Goal: Navigation & Orientation: Find specific page/section

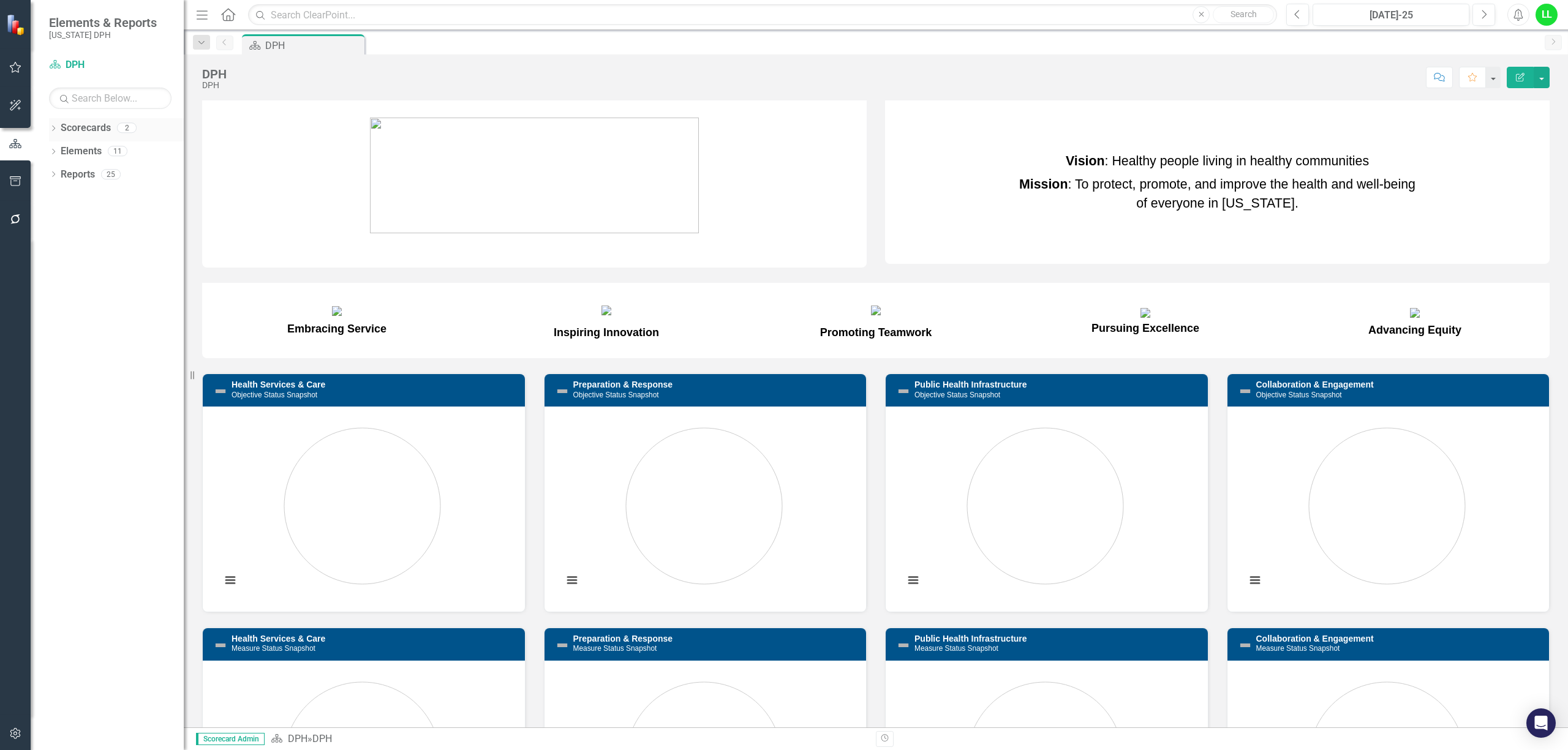
click at [77, 127] on link "Scorecards" at bounding box center [85, 128] width 50 height 14
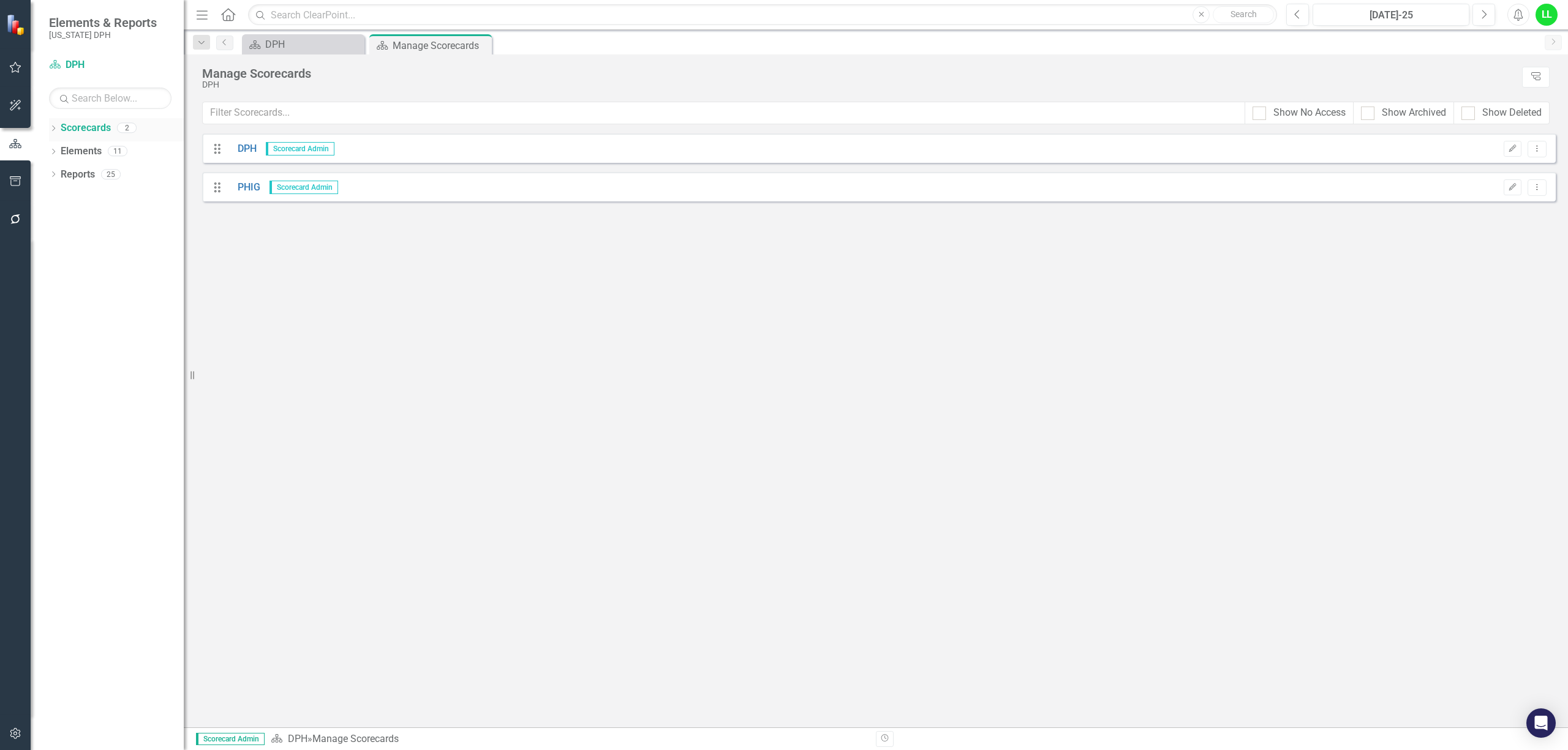
click at [54, 129] on icon "Dropdown" at bounding box center [54, 129] width 9 height 7
click at [248, 182] on link "PHIG" at bounding box center [245, 187] width 32 height 14
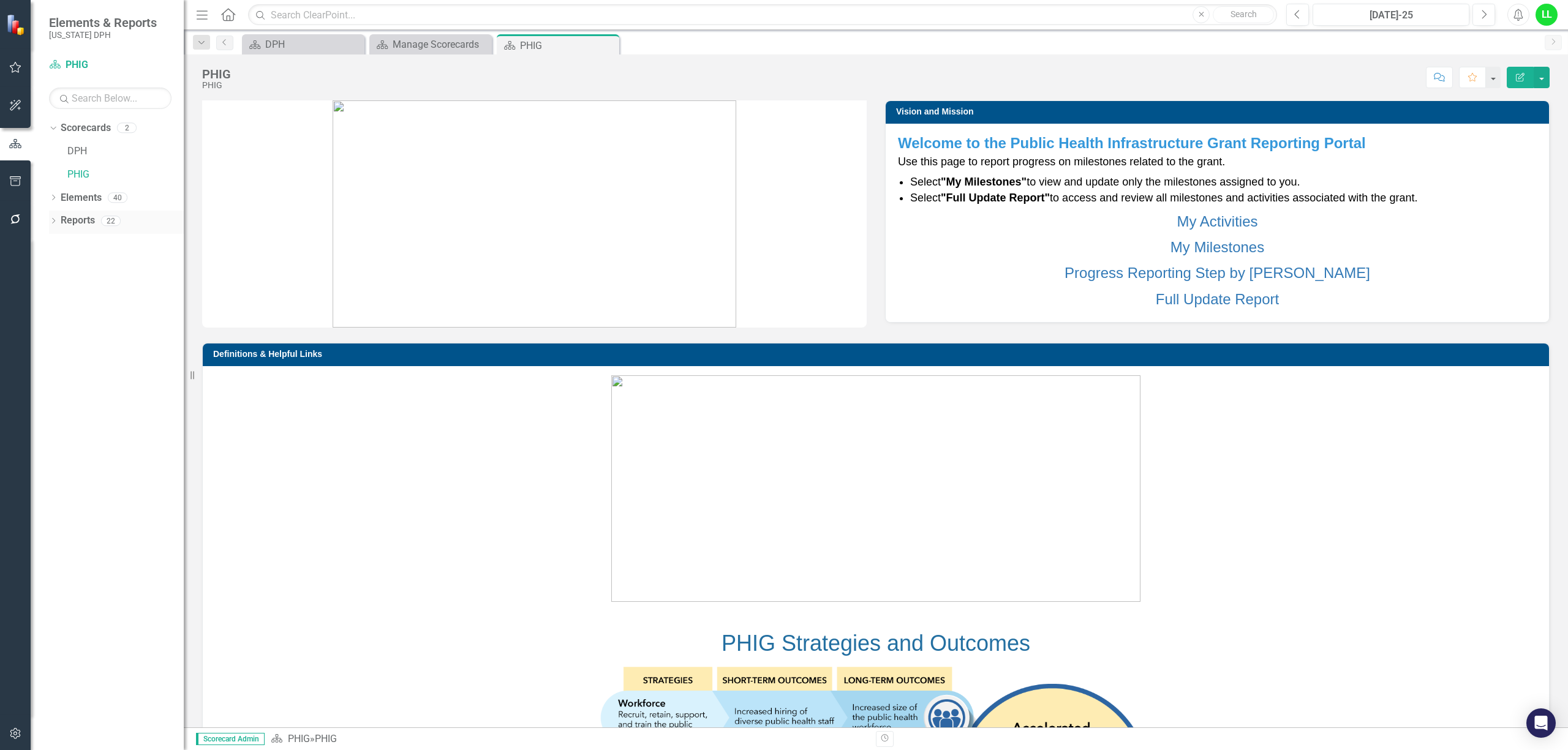
click at [59, 221] on div "Dropdown Reports 22" at bounding box center [116, 222] width 135 height 23
click at [49, 218] on icon "Dropdown" at bounding box center [54, 221] width 9 height 7
click at [54, 370] on div "Dropdown Activity Activities 12" at bounding box center [119, 380] width 130 height 23
click at [56, 377] on icon "Dropdown" at bounding box center [59, 378] width 9 height 7
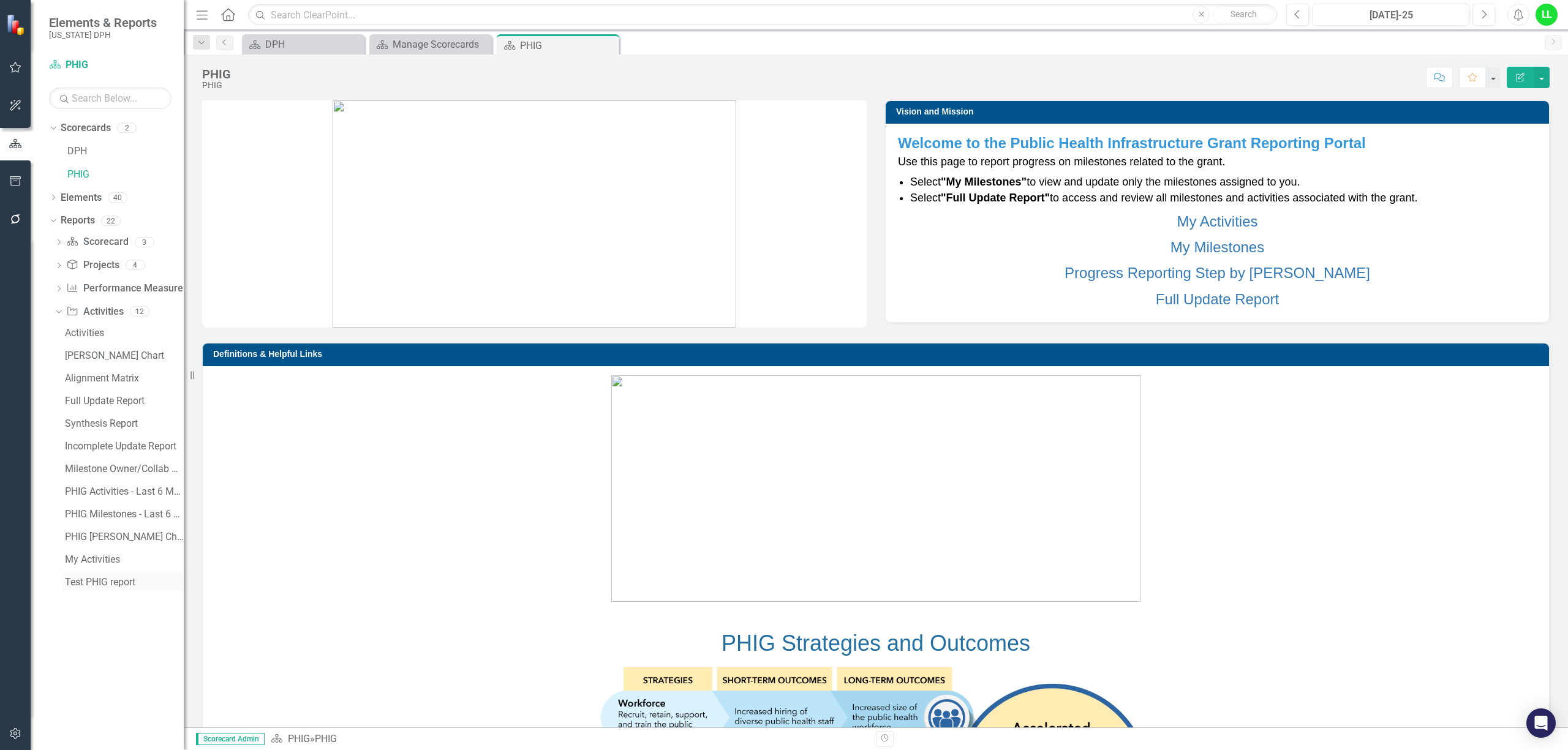
click at [64, 578] on link "Test PHIG report" at bounding box center [122, 581] width 122 height 20
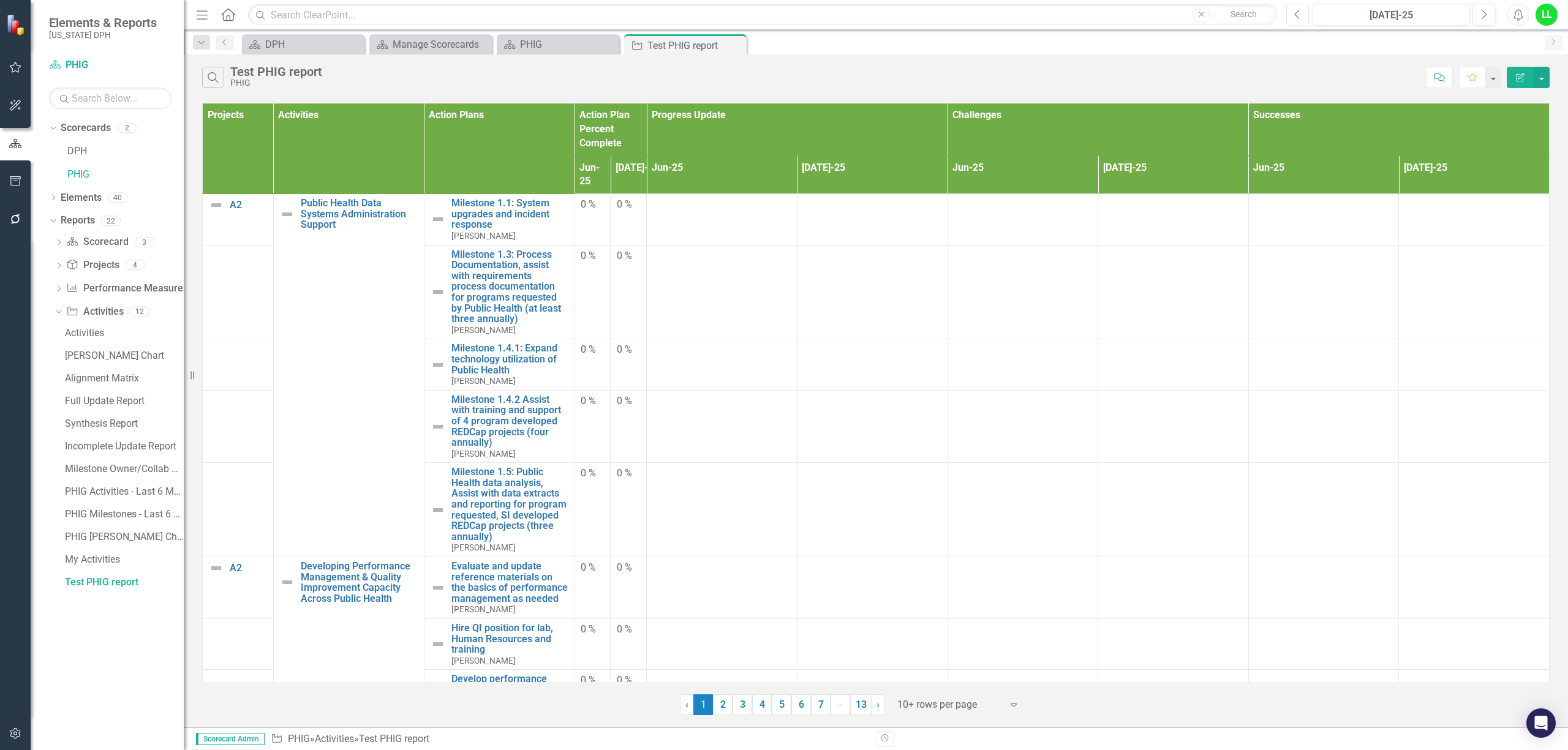
click at [1287, 17] on button "Previous" at bounding box center [1297, 14] width 22 height 22
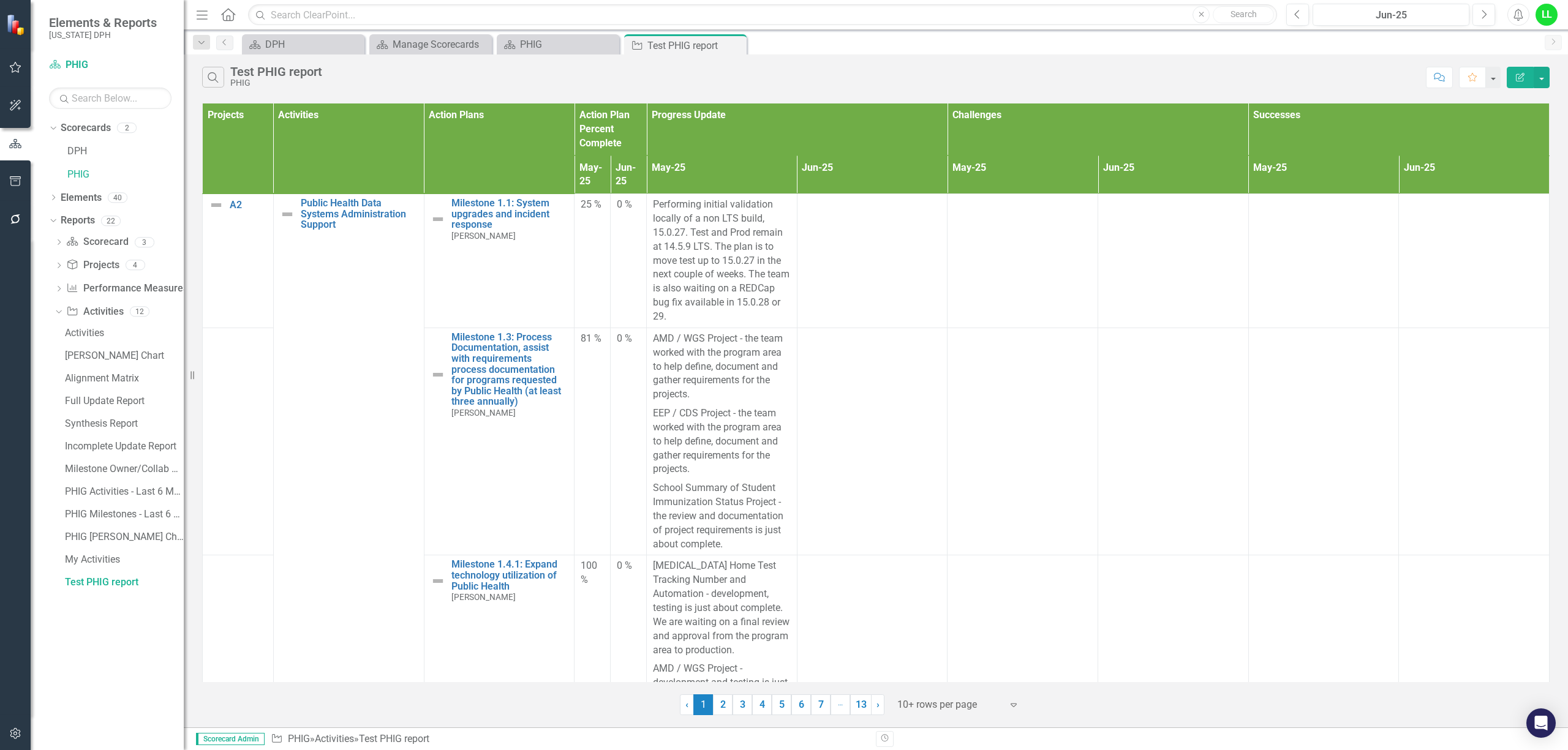
click at [929, 703] on div at bounding box center [949, 704] width 104 height 17
click at [939, 691] on div "Display All Rows" at bounding box center [961, 683] width 115 height 14
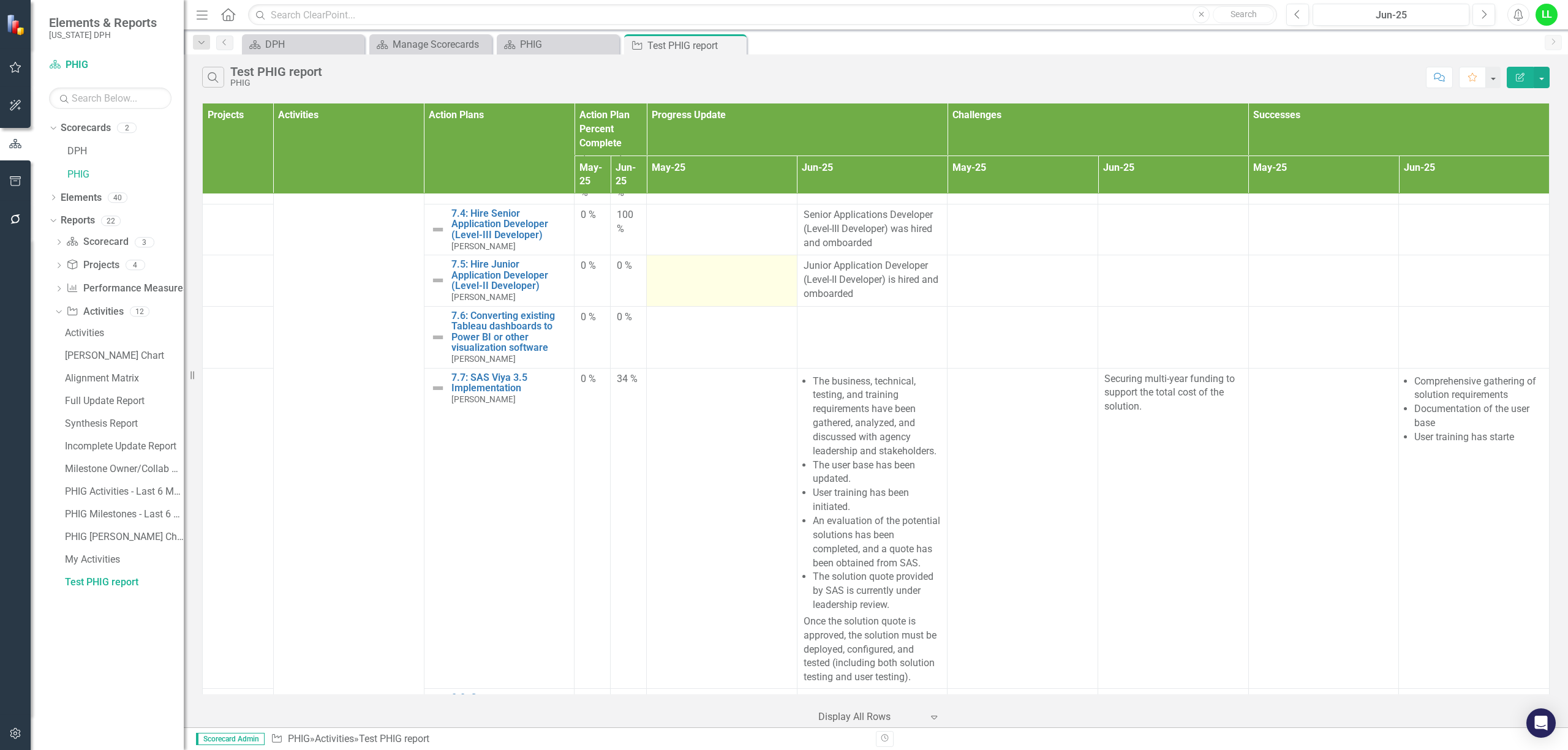
scroll to position [23889, 0]
